Goal: Task Accomplishment & Management: Use online tool/utility

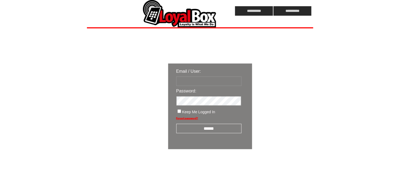
type input "**********"
click at [219, 129] on input "******" at bounding box center [208, 128] width 65 height 9
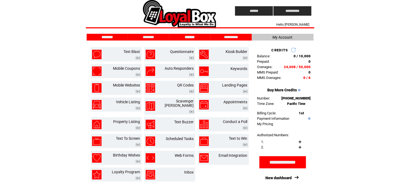
click at [191, 37] on input "*******" at bounding box center [189, 37] width 41 height 5
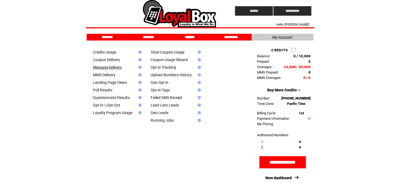
click at [109, 67] on link "Message Delivery" at bounding box center [107, 67] width 29 height 4
